Goal: Information Seeking & Learning: Learn about a topic

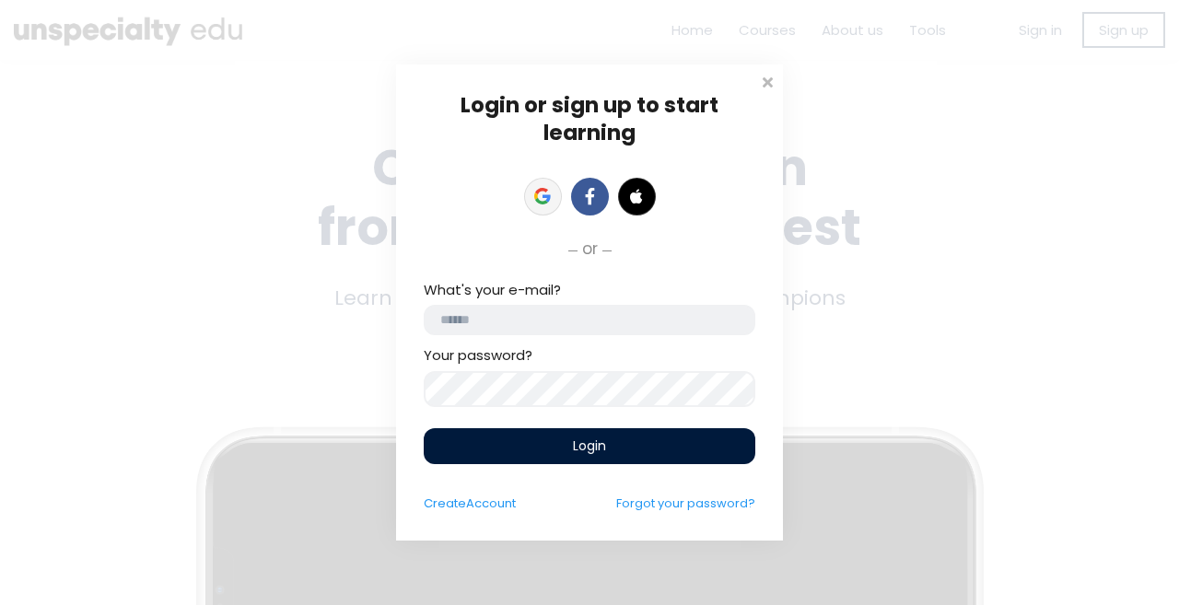
click at [530, 195] on link at bounding box center [543, 197] width 38 height 38
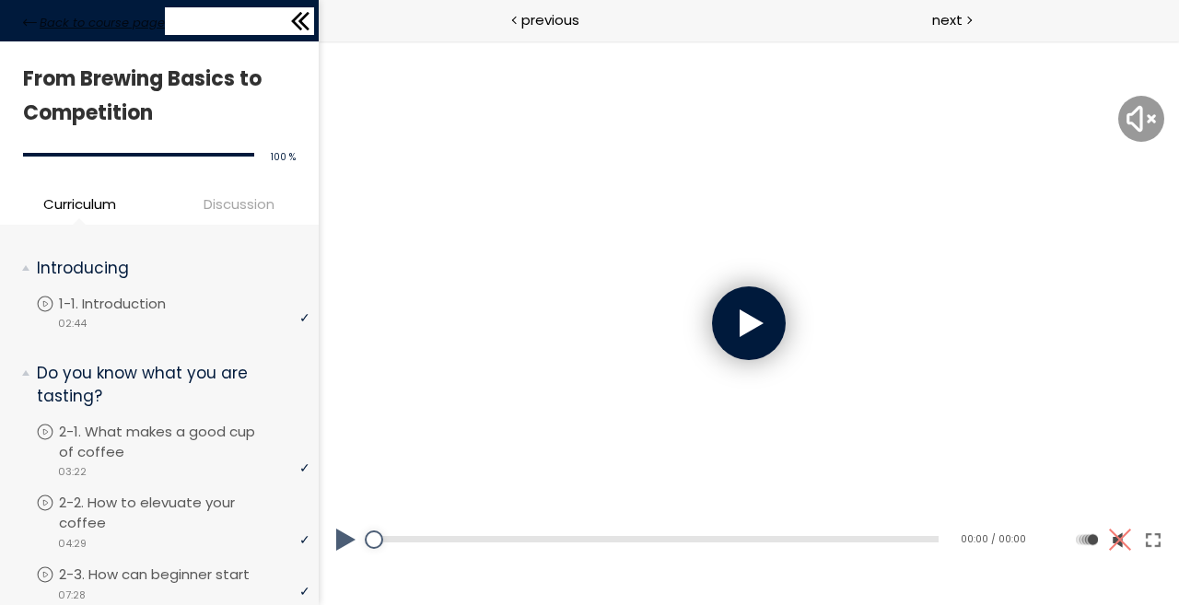
click at [75, 16] on span "Back to course page" at bounding box center [102, 23] width 125 height 18
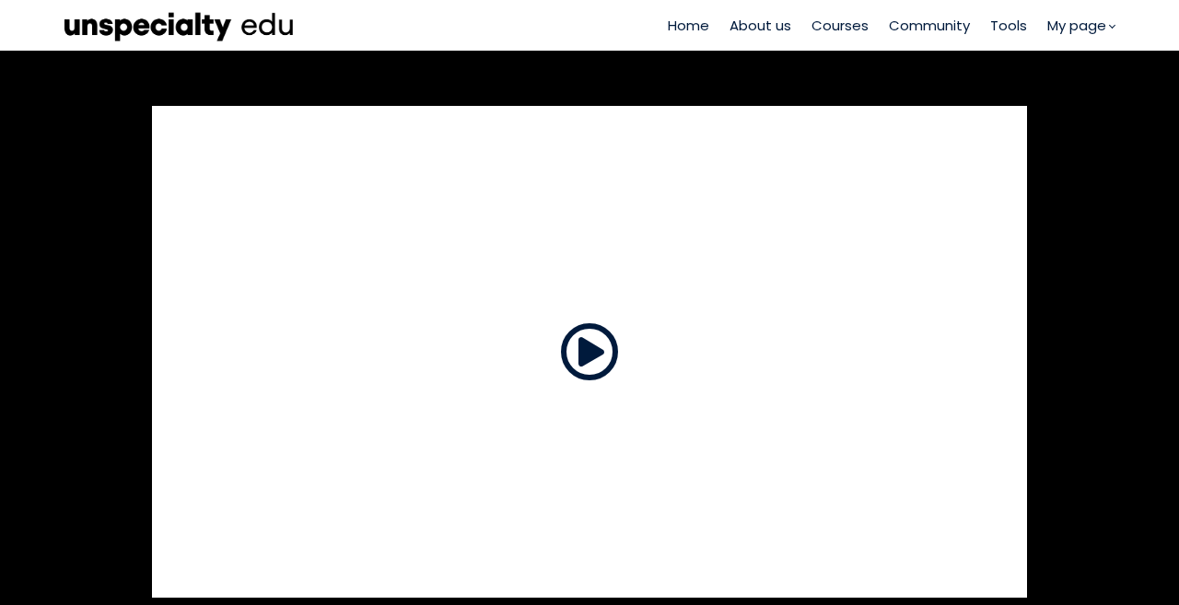
click at [152, 26] on img at bounding box center [179, 25] width 230 height 34
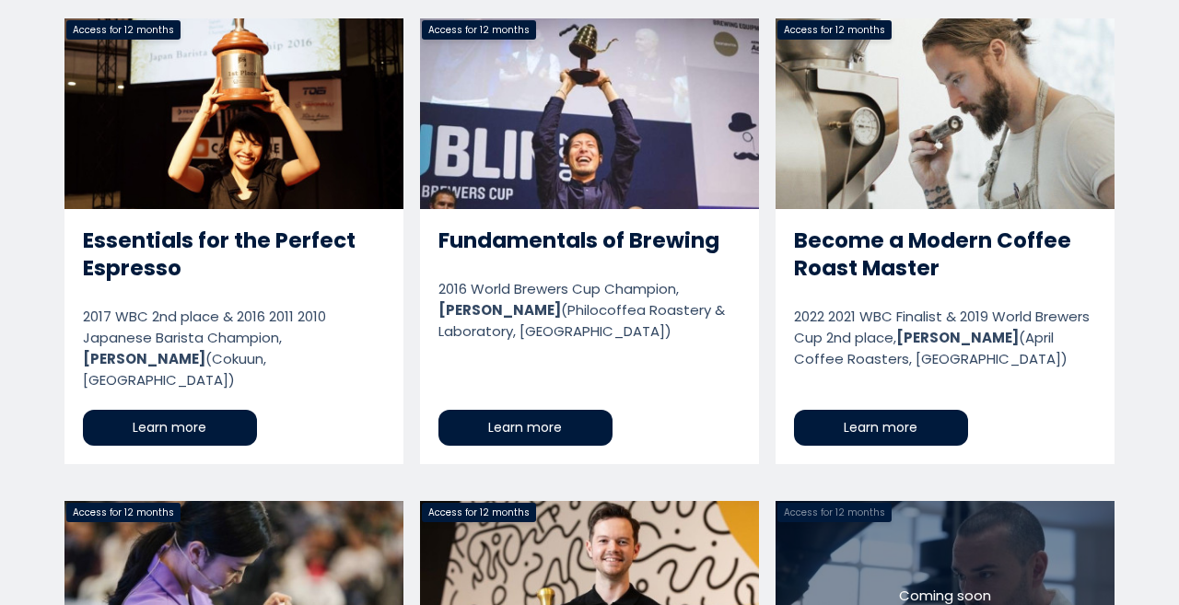
scroll to position [1566, 0]
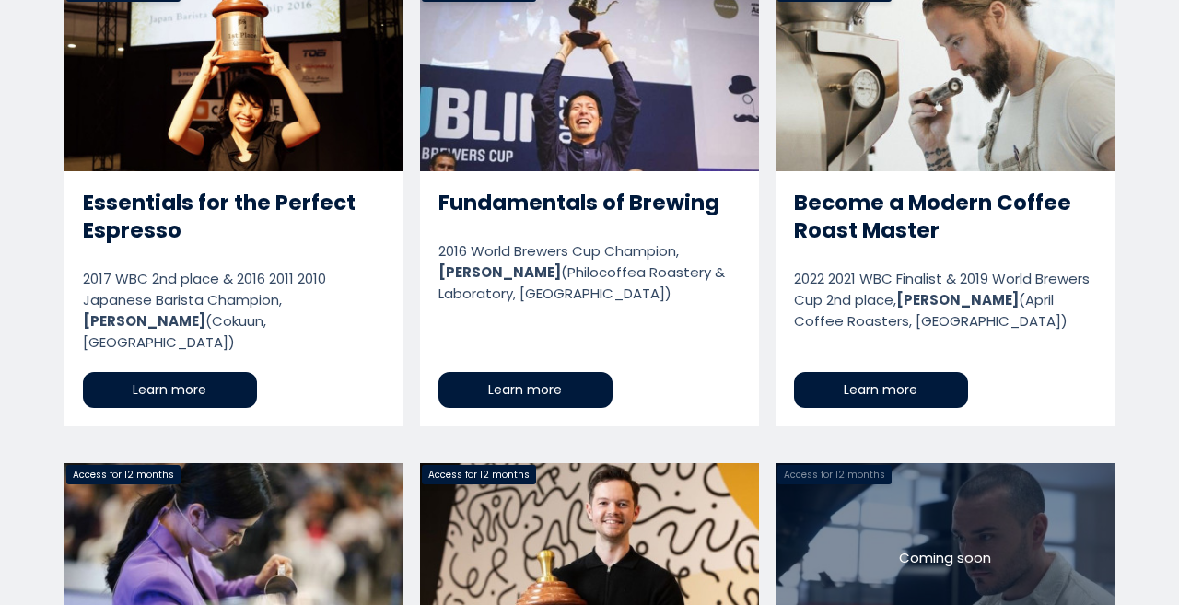
click at [895, 232] on link "Become a Modern Coffee Roast Master" at bounding box center [945, 204] width 339 height 446
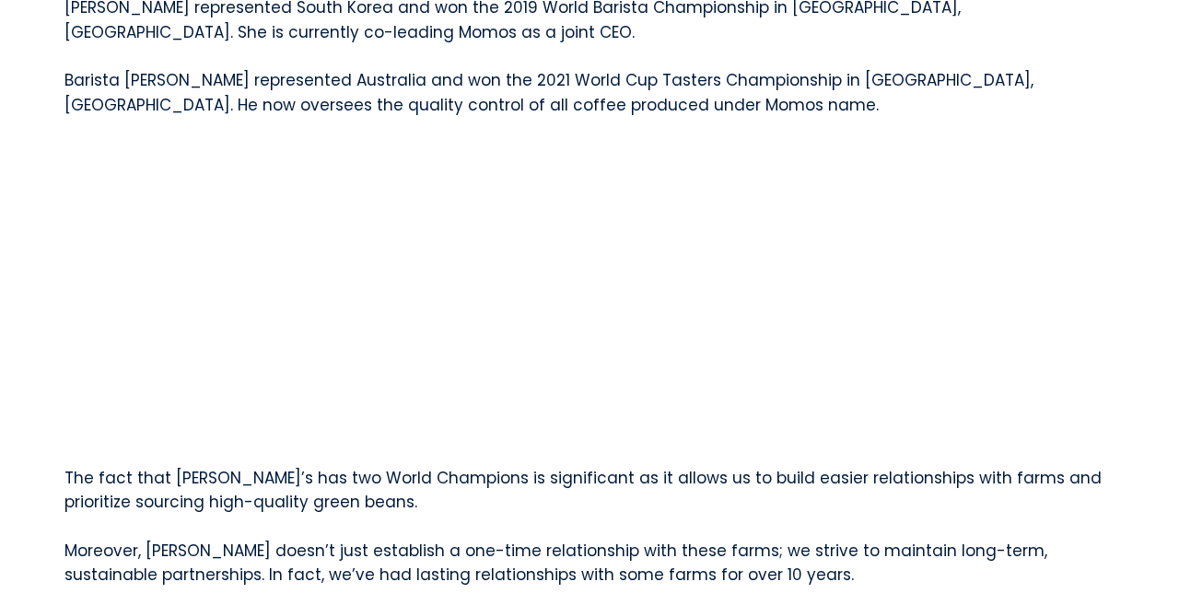
scroll to position [4698, 0]
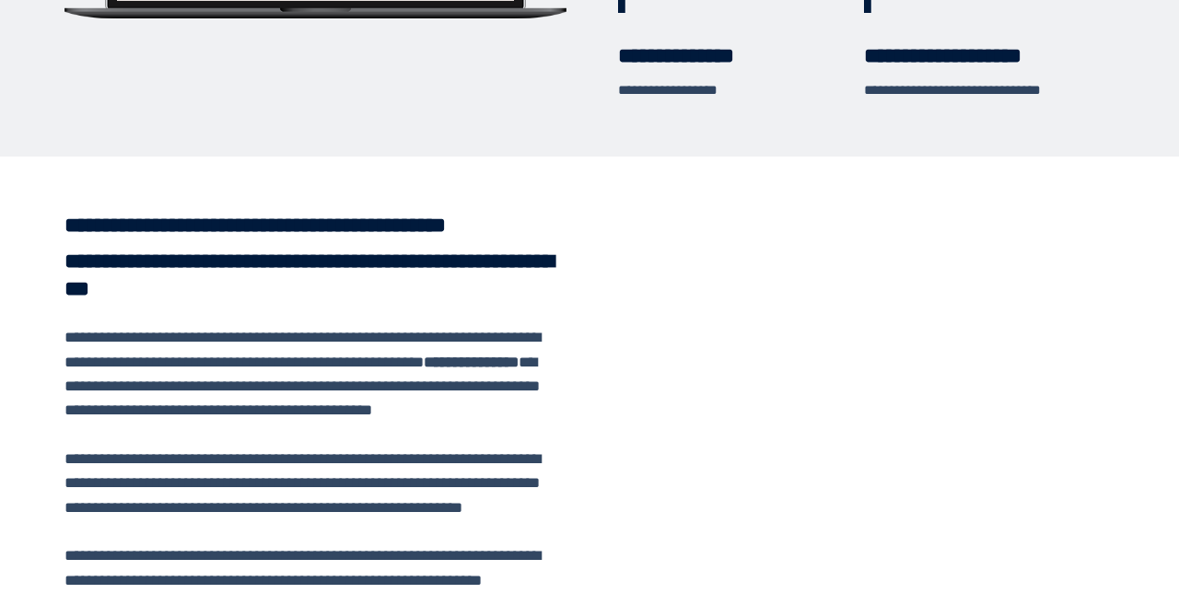
scroll to position [921, 0]
